Goal: Transaction & Acquisition: Purchase product/service

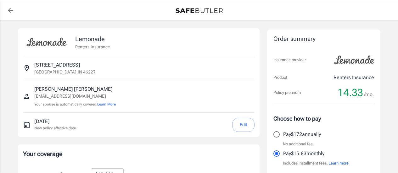
select select "15000"
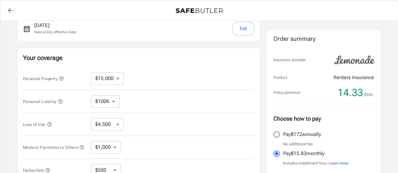
scroll to position [126, 0]
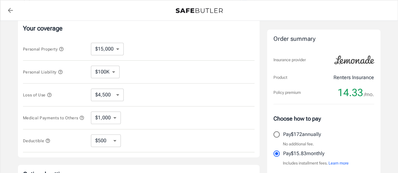
click at [50, 94] on icon "button" at bounding box center [49, 95] width 4 height 4
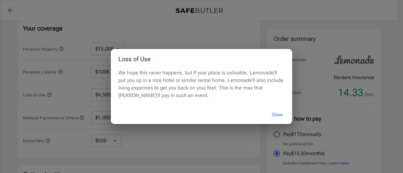
click at [279, 114] on button "Close" at bounding box center [276, 115] width 25 height 14
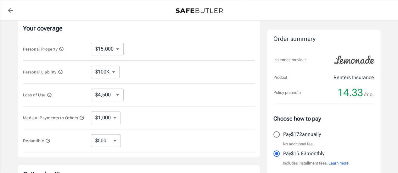
click at [116, 98] on select "$4,500 $7,500 $13,500 $22,500 $34,500 $55,500 $85,500 $130K $200K" at bounding box center [107, 95] width 33 height 13
click at [181, 99] on div "Loss of Use $4,500 $7,500 $13,500 $22,500 $34,500 $55,500 $85,500 $130K $200K ​" at bounding box center [139, 95] width 232 height 23
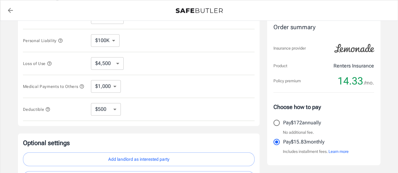
scroll to position [189, 0]
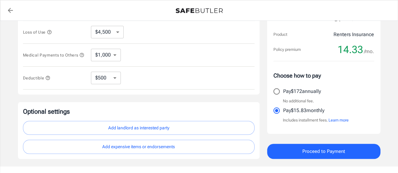
click at [113, 82] on select "$250 $500 $1,000 $2,500" at bounding box center [106, 78] width 30 height 13
select select "1000"
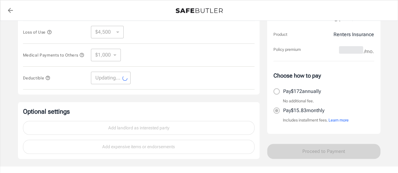
select select "1000"
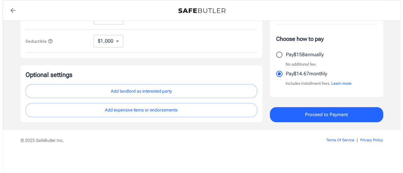
scroll to position [227, 0]
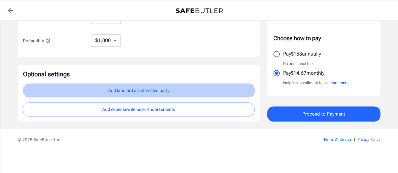
click at [169, 88] on button "Add landlord as interested party" at bounding box center [139, 91] width 232 height 14
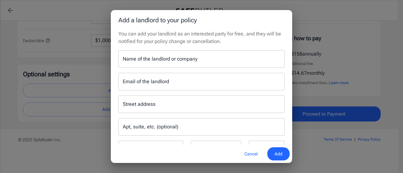
click at [171, 64] on input "Name of the landlord or company" at bounding box center [201, 59] width 166 height 18
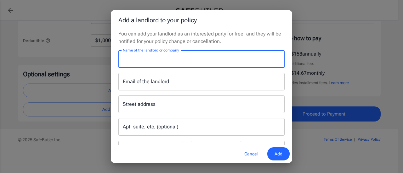
type input "e"
type input "Elon property management"
click at [220, 76] on input "Email of the landlord" at bounding box center [201, 82] width 166 height 18
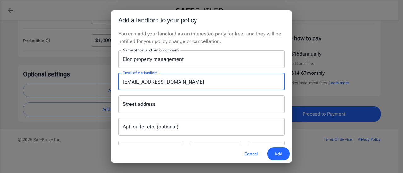
type input "elon4200@elonmgmt.com"
click at [196, 104] on input "Street address" at bounding box center [201, 105] width 161 height 12
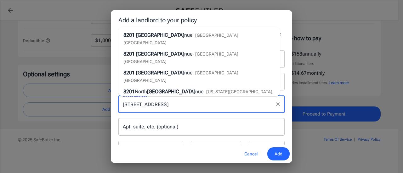
click at [209, 38] on li "8201 Madison Ave nue Indianapolis, IN" at bounding box center [199, 39] width 162 height 19
type input "[STREET_ADDRESS]"
type input "[GEOGRAPHIC_DATA]"
select select "IN"
type input "46227"
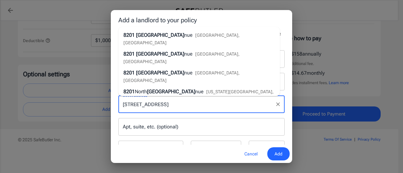
type input "[STREET_ADDRESS]"
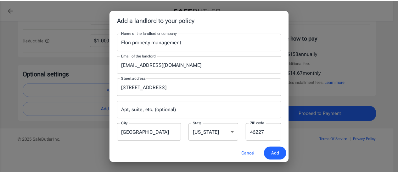
scroll to position [26, 0]
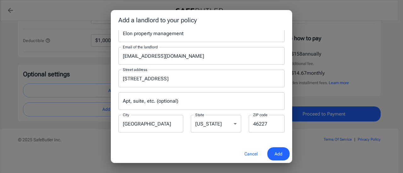
click at [279, 152] on span "Add" at bounding box center [279, 154] width 8 height 8
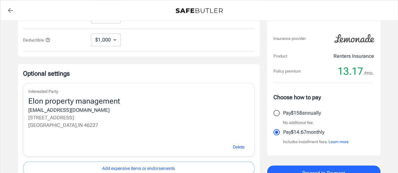
click at [347, 141] on button "Learn more" at bounding box center [339, 142] width 20 height 6
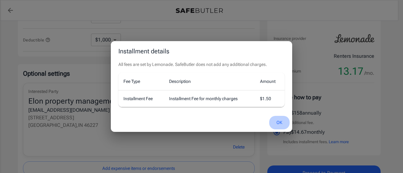
click at [283, 119] on button "OK" at bounding box center [279, 123] width 20 height 14
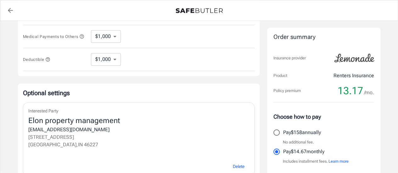
scroll to position [287, 0]
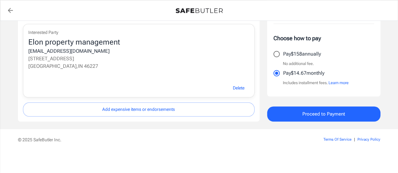
click at [328, 116] on span "Proceed to Payment" at bounding box center [324, 114] width 43 height 8
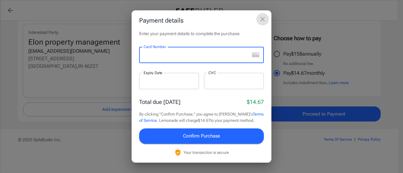
click at [259, 21] on icon "close" at bounding box center [263, 19] width 8 height 8
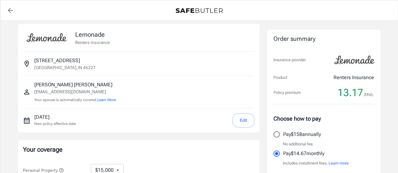
scroll to position [0, 0]
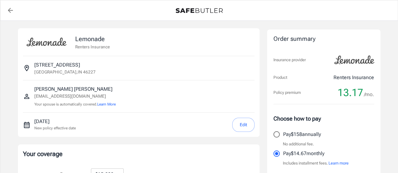
click at [249, 125] on button "Edit" at bounding box center [243, 125] width 22 height 14
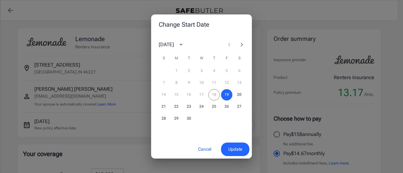
click at [242, 43] on icon "Next month" at bounding box center [242, 45] width 8 height 8
click at [223, 71] on button "3" at bounding box center [226, 70] width 11 height 11
click at [238, 150] on span "Update" at bounding box center [235, 150] width 14 height 8
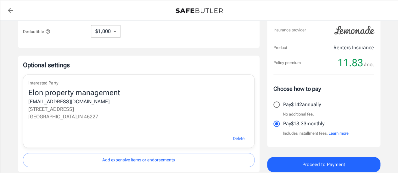
scroll to position [252, 0]
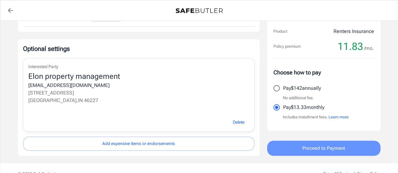
click at [307, 150] on span "Proceed to Payment" at bounding box center [324, 149] width 43 height 8
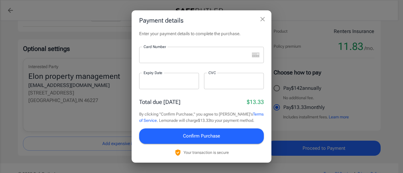
click at [207, 62] on div at bounding box center [194, 55] width 110 height 16
click at [179, 84] on div at bounding box center [169, 81] width 60 height 16
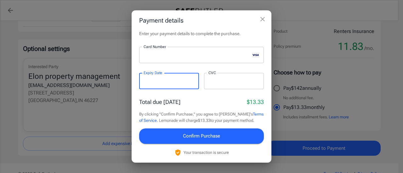
click at [218, 74] on div at bounding box center [234, 81] width 60 height 16
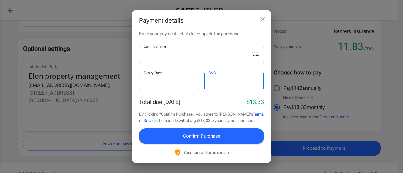
click at [216, 137] on span "Confirm Purchase" at bounding box center [201, 136] width 37 height 8
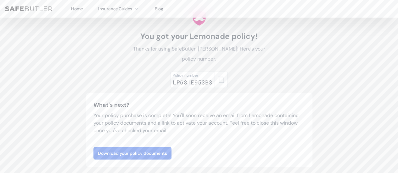
scroll to position [31, 0]
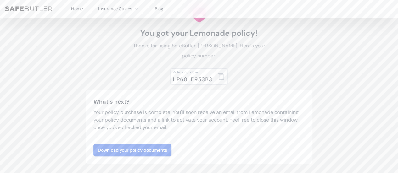
click at [224, 80] on icon "button" at bounding box center [221, 77] width 6 height 6
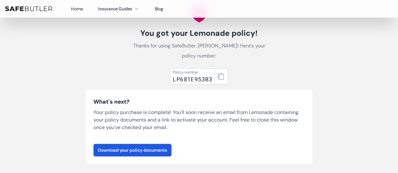
click at [205, 109] on p "Your policy purchase is complete! You'll soon receive an email from Lemonade co…" at bounding box center [200, 120] width 212 height 23
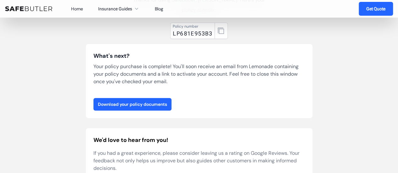
scroll to position [94, 0]
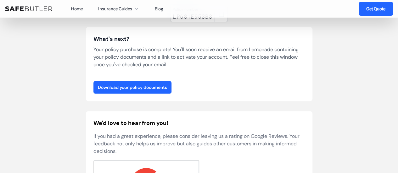
click at [169, 88] on link "Download your policy documents" at bounding box center [133, 87] width 78 height 13
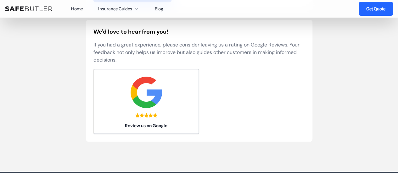
scroll to position [220, 0]
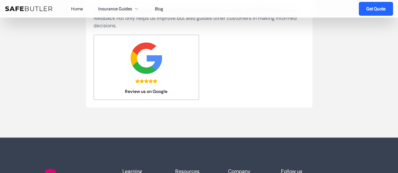
click at [385, 8] on link "Get Quote" at bounding box center [376, 9] width 34 height 14
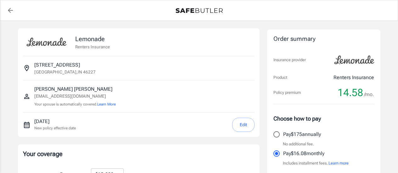
select select "15000"
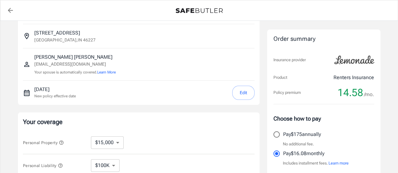
scroll to position [63, 0]
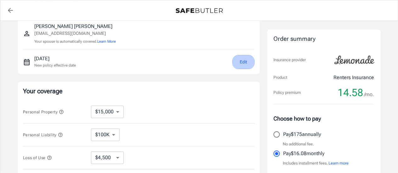
click at [251, 62] on button "Edit" at bounding box center [243, 62] width 22 height 14
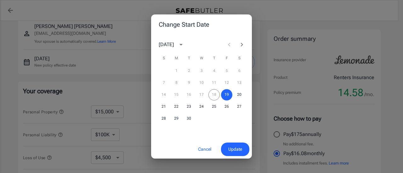
click at [242, 43] on icon "Next month" at bounding box center [242, 45] width 8 height 8
click at [225, 69] on button "3" at bounding box center [226, 70] width 11 height 11
click at [235, 151] on span "Update" at bounding box center [235, 150] width 14 height 8
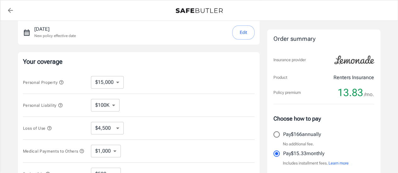
scroll to position [126, 0]
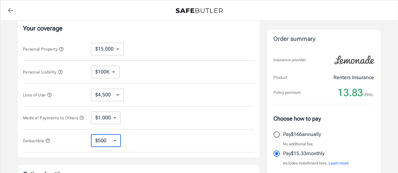
click at [112, 139] on select "$250 $500 $1,000 $2,500" at bounding box center [106, 141] width 30 height 13
select select "1000"
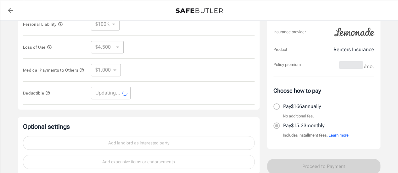
scroll to position [189, 0]
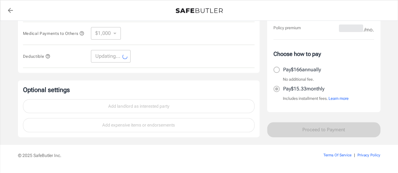
select select "1000"
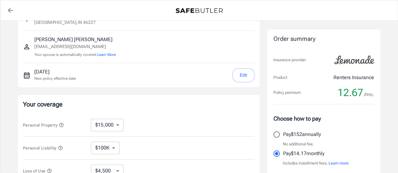
scroll to position [63, 0]
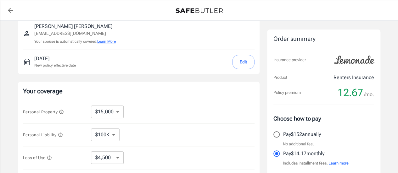
click at [112, 40] on button "Learn More" at bounding box center [106, 42] width 19 height 6
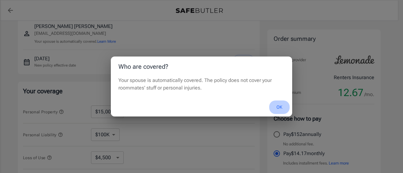
click at [281, 104] on button "OK" at bounding box center [279, 108] width 20 height 14
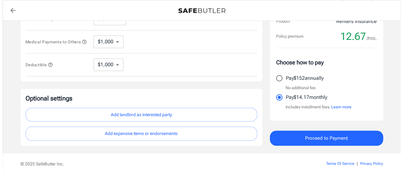
scroll to position [227, 0]
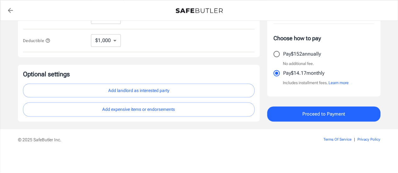
click at [212, 92] on button "Add landlord as interested party" at bounding box center [139, 91] width 232 height 14
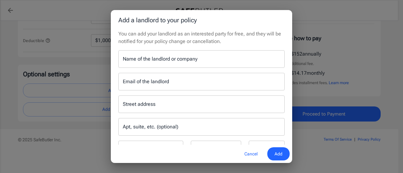
click at [216, 63] on input "Name of the landlord or company" at bounding box center [201, 59] width 166 height 18
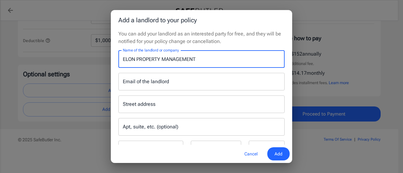
type input "ELON PROPERTY MANAGEMENT"
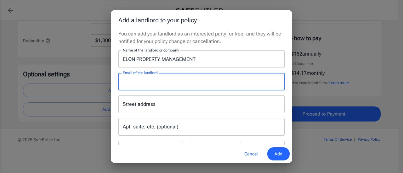
click at [215, 78] on input "Email of the landlord" at bounding box center [201, 82] width 166 height 18
type input "[EMAIL_ADDRESS][DOMAIN_NAME]"
click at [174, 108] on input "Street address" at bounding box center [201, 105] width 161 height 12
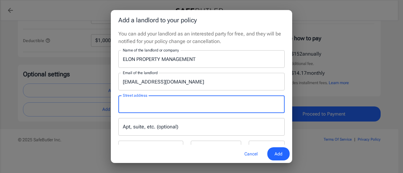
type input "8"
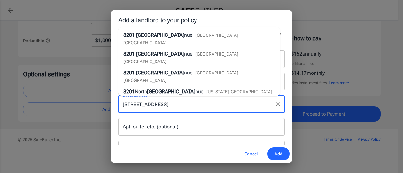
drag, startPoint x: 188, startPoint y: 43, endPoint x: 192, endPoint y: 55, distance: 13.1
click at [188, 42] on span "[GEOGRAPHIC_DATA], [GEOGRAPHIC_DATA]" at bounding box center [181, 39] width 116 height 13
type input "[STREET_ADDRESS]"
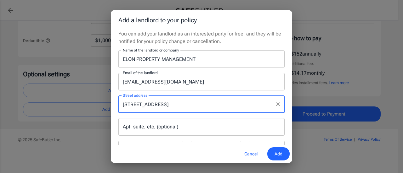
type input "[GEOGRAPHIC_DATA]"
select select "IN"
type input "46227"
type input "[STREET_ADDRESS]"
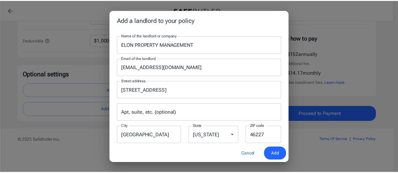
scroll to position [26, 0]
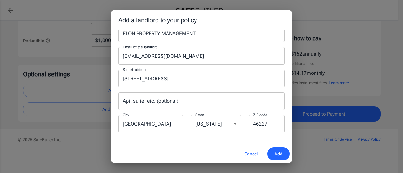
click at [278, 154] on span "Add" at bounding box center [279, 154] width 8 height 8
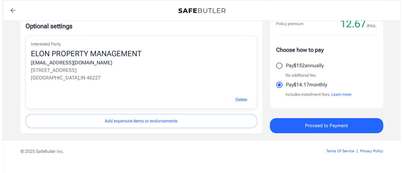
scroll to position [287, 0]
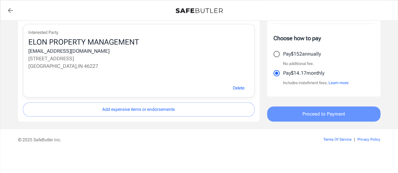
click at [309, 112] on span "Proceed to Payment" at bounding box center [324, 114] width 43 height 8
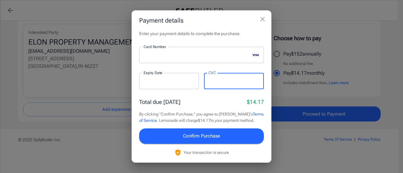
click at [222, 134] on button "Confirm Purchase" at bounding box center [201, 136] width 125 height 15
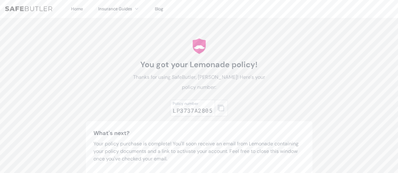
click at [220, 112] on button "button" at bounding box center [221, 108] width 13 height 16
